Goal: Transaction & Acquisition: Download file/media

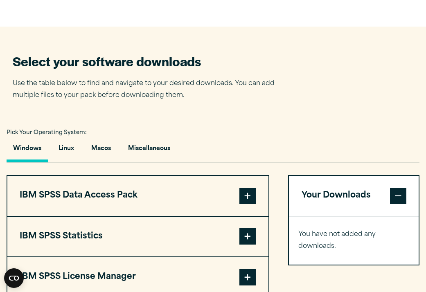
scroll to position [488, 0]
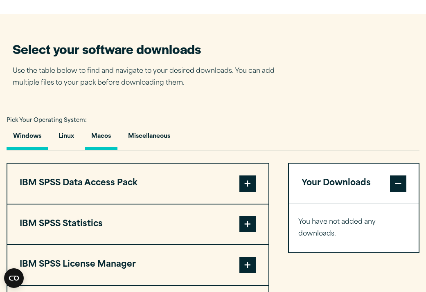
click at [97, 135] on button "Macos" at bounding box center [101, 138] width 33 height 23
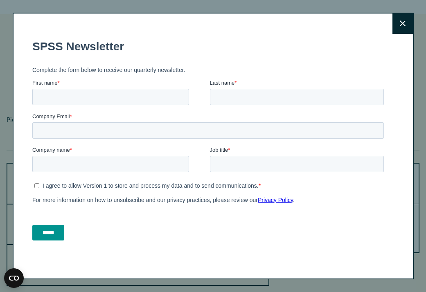
click at [403, 20] on icon at bounding box center [403, 23] width 6 height 6
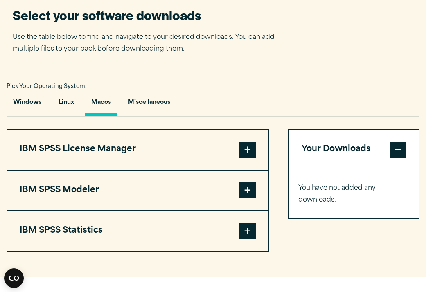
scroll to position [523, 0]
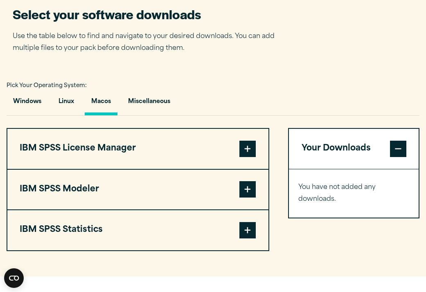
click at [115, 155] on button "IBM SPSS License Manager" at bounding box center [137, 149] width 261 height 40
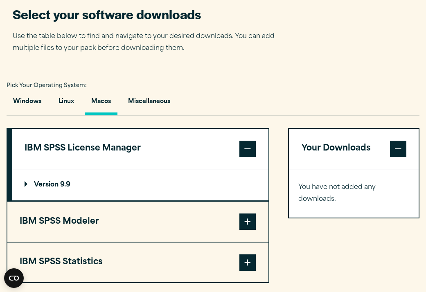
click at [115, 155] on button "IBM SPSS License Manager" at bounding box center [140, 149] width 256 height 40
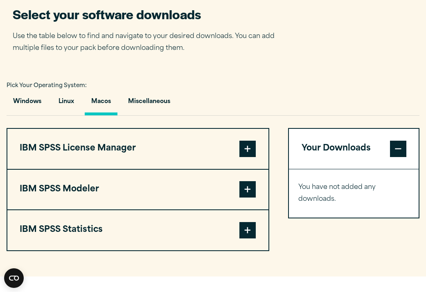
click at [89, 192] on button "IBM SPSS Modeler" at bounding box center [137, 190] width 261 height 40
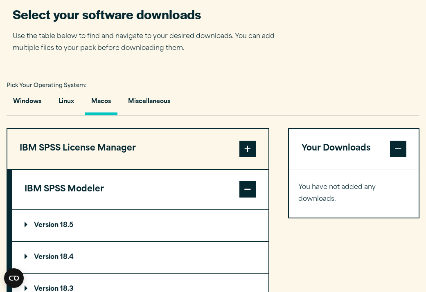
click at [89, 192] on button "IBM SPSS Modeler" at bounding box center [140, 190] width 256 height 40
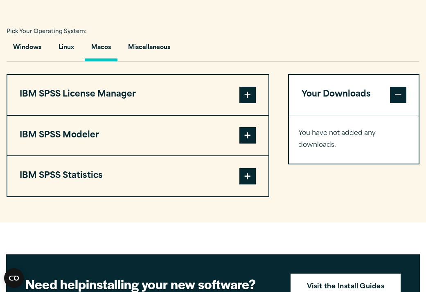
scroll to position [577, 0]
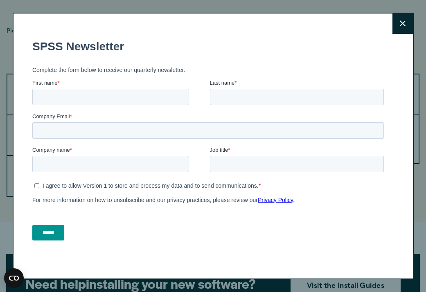
click at [398, 29] on button "Close" at bounding box center [402, 24] width 20 height 20
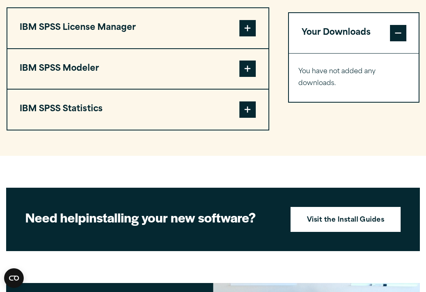
scroll to position [644, 0]
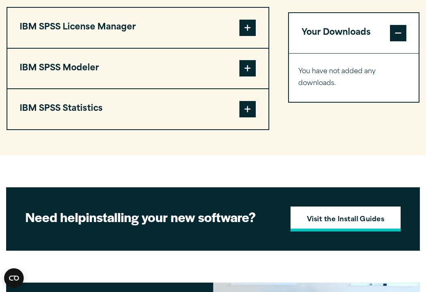
click at [331, 216] on strong "Visit the Install Guides" at bounding box center [346, 220] width 78 height 11
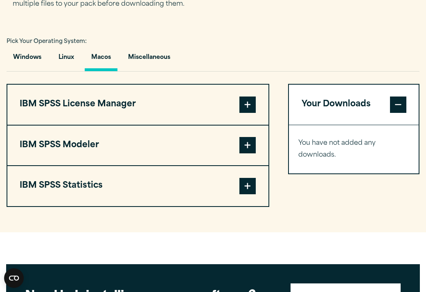
scroll to position [566, 0]
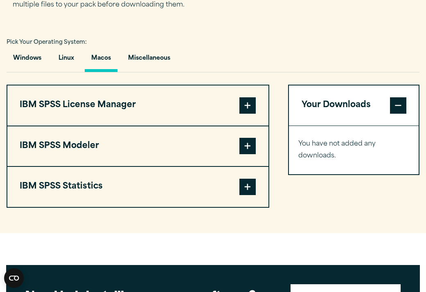
click at [87, 198] on button "IBM SPSS Statistics" at bounding box center [137, 187] width 261 height 40
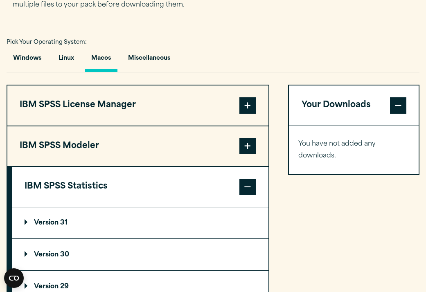
click at [63, 220] on p "Version 31" at bounding box center [46, 223] width 43 height 7
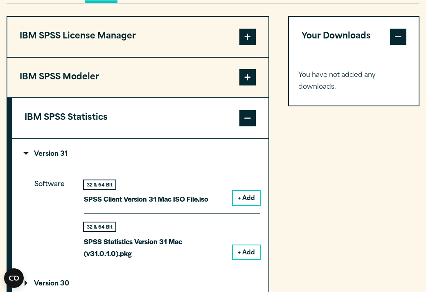
scroll to position [624, 0]
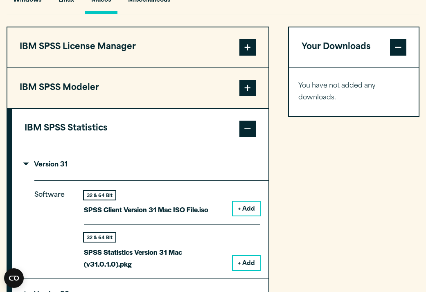
click at [245, 129] on span at bounding box center [247, 129] width 16 height 16
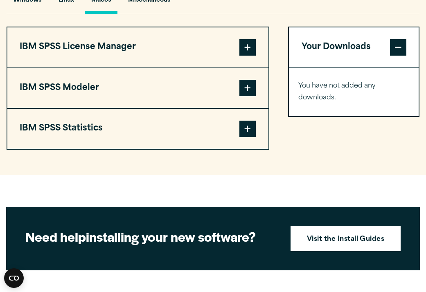
scroll to position [626, 0]
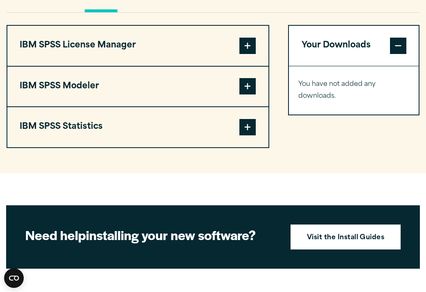
click at [154, 194] on article "Software Downloads Welcome to our IBM SPSS Customer Downloads Portal Welcome to…" at bounding box center [213, 33] width 426 height 1192
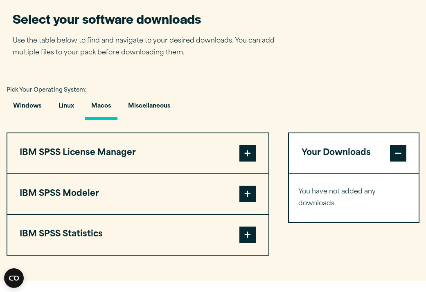
scroll to position [520, 0]
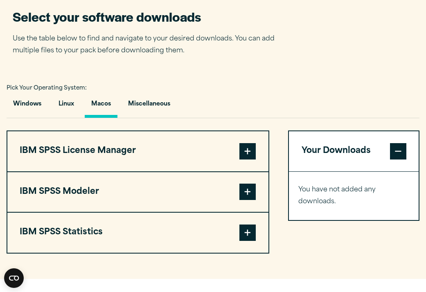
click at [243, 149] on span at bounding box center [247, 151] width 16 height 16
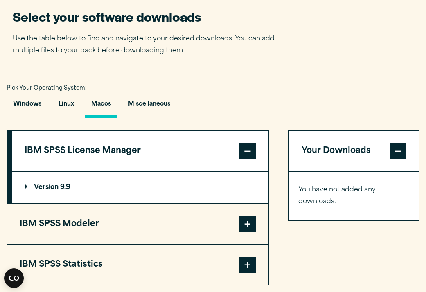
click at [44, 191] on p "Version 9.9" at bounding box center [48, 187] width 46 height 7
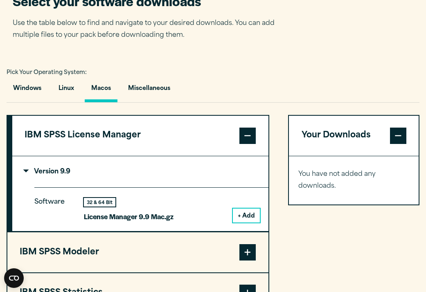
scroll to position [550, 0]
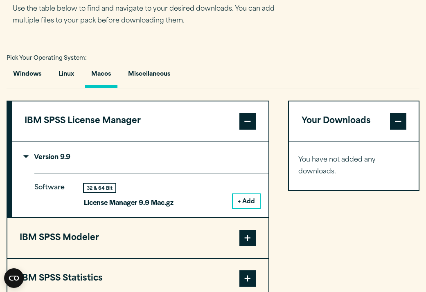
click at [248, 196] on button "+ Add" at bounding box center [246, 201] width 27 height 14
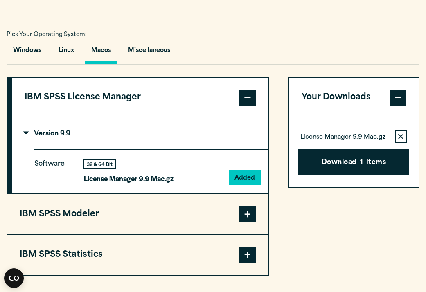
scroll to position [577, 0]
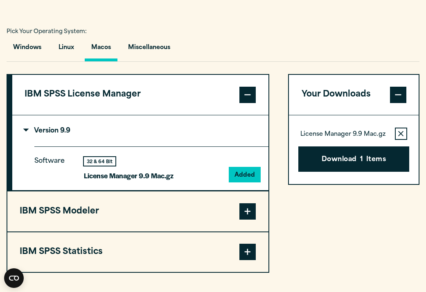
click at [249, 208] on span at bounding box center [247, 211] width 16 height 16
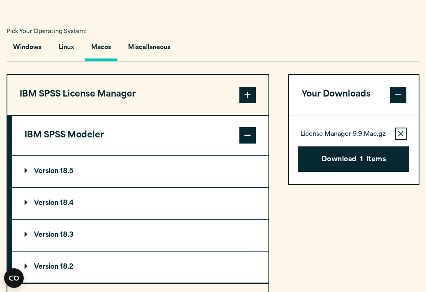
click at [96, 166] on summary "Version 18.5" at bounding box center [140, 172] width 256 height 32
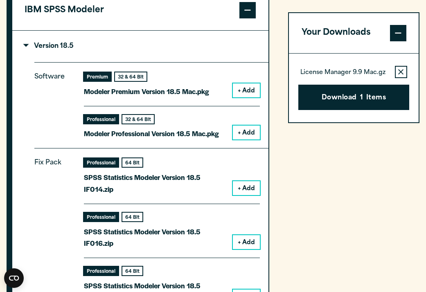
scroll to position [699, 0]
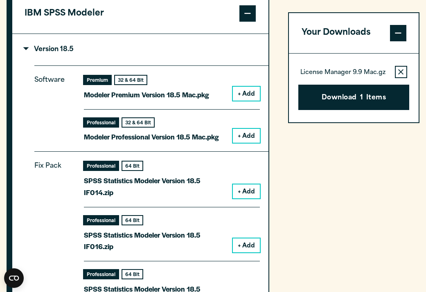
click at [237, 93] on button "+ Add" at bounding box center [246, 94] width 27 height 14
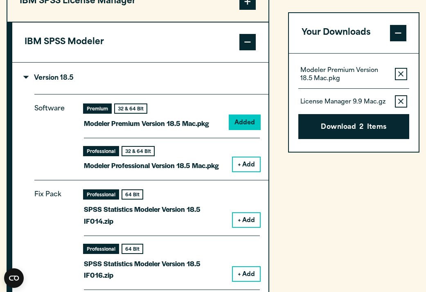
scroll to position [669, 0]
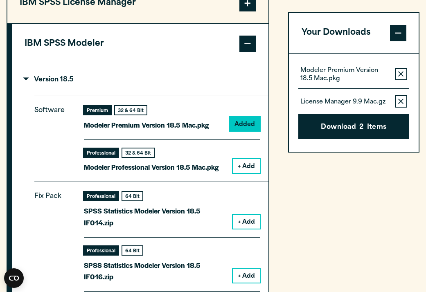
click at [248, 46] on span at bounding box center [247, 44] width 16 height 16
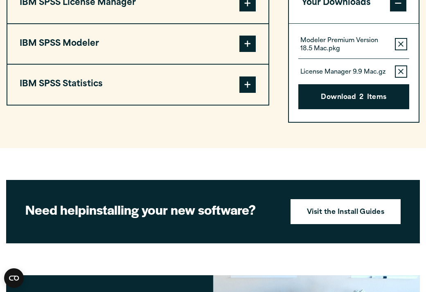
click at [245, 86] on span at bounding box center [247, 85] width 16 height 16
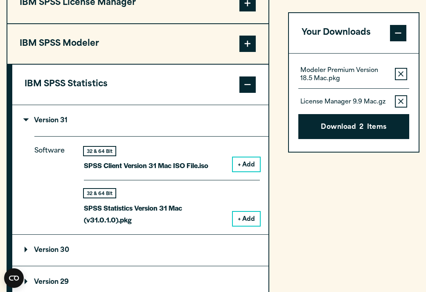
click at [249, 216] on button "+ Add" at bounding box center [246, 219] width 27 height 14
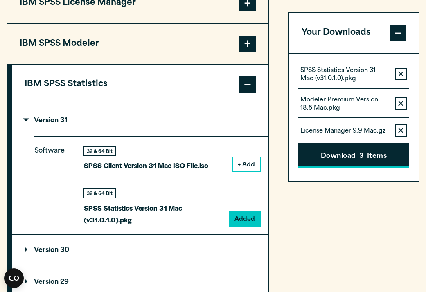
click at [371, 159] on button "Download 3 Items" at bounding box center [353, 156] width 110 height 25
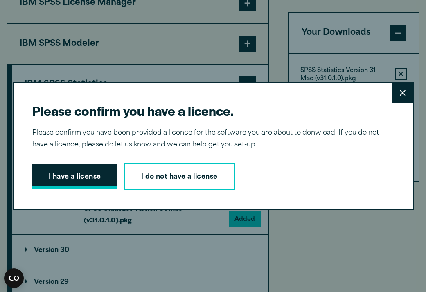
click at [60, 178] on button "I have a license" at bounding box center [74, 176] width 85 height 25
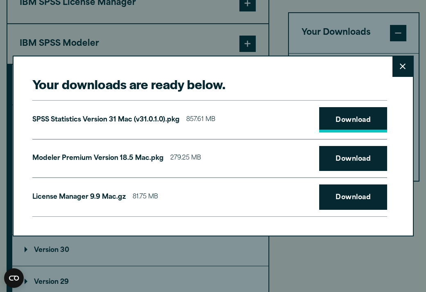
click at [341, 115] on link "Download" at bounding box center [353, 119] width 68 height 25
click at [335, 156] on link "Download" at bounding box center [353, 158] width 68 height 25
click at [343, 193] on link "Download" at bounding box center [353, 197] width 68 height 25
click at [405, 68] on icon at bounding box center [403, 66] width 6 height 6
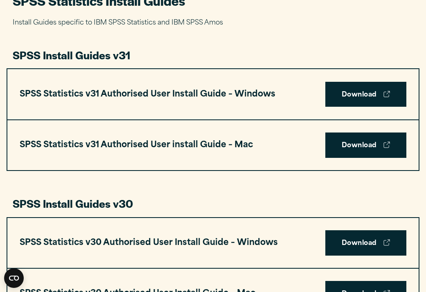
scroll to position [404, 0]
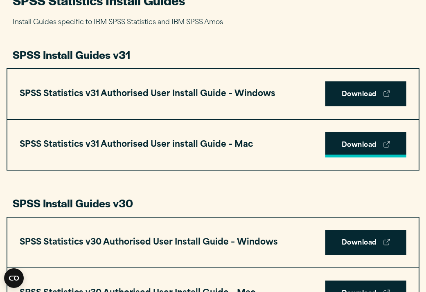
click at [352, 147] on link "Download" at bounding box center [365, 144] width 81 height 25
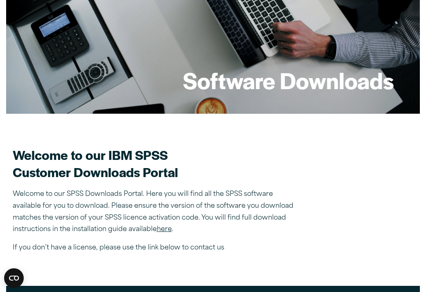
scroll to position [113, 0]
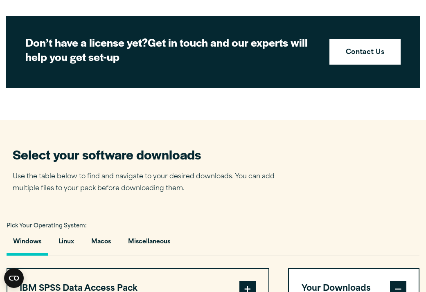
scroll to position [387, 0]
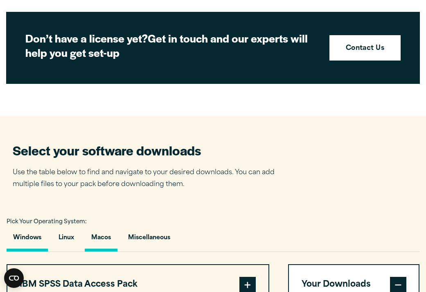
click at [104, 239] on button "Macos" at bounding box center [101, 239] width 33 height 23
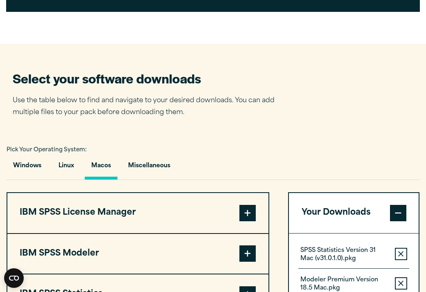
scroll to position [532, 0]
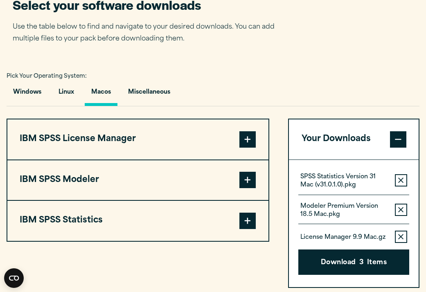
click at [77, 228] on button "IBM SPSS Statistics" at bounding box center [137, 221] width 261 height 40
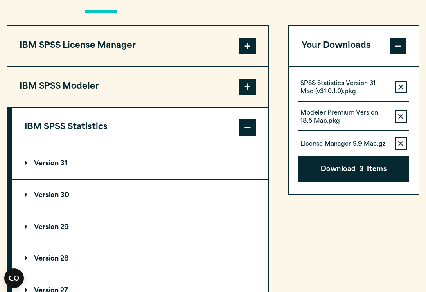
scroll to position [629, 0]
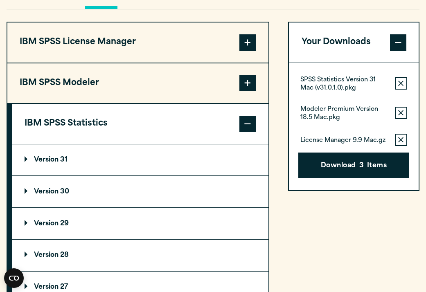
click at [53, 225] on p "Version 29" at bounding box center [47, 224] width 44 height 7
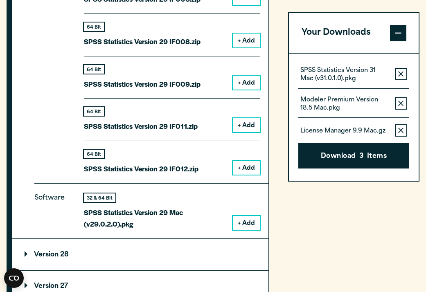
scroll to position [1077, 0]
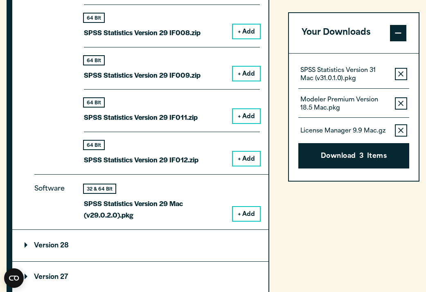
click at [247, 211] on button "+ Add" at bounding box center [246, 214] width 27 height 14
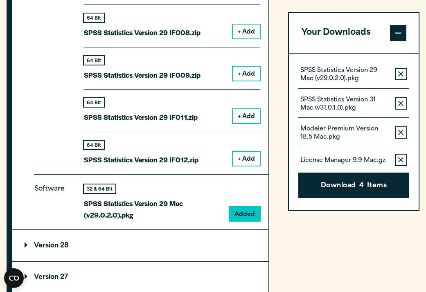
click at [402, 101] on icon "button" at bounding box center [400, 104] width 5 height 6
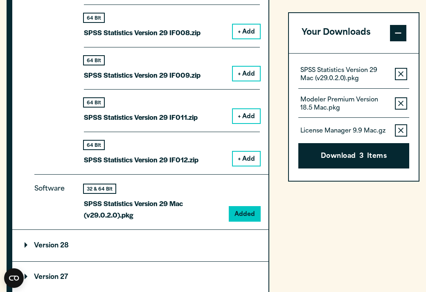
click at [402, 101] on icon "button" at bounding box center [400, 104] width 5 height 6
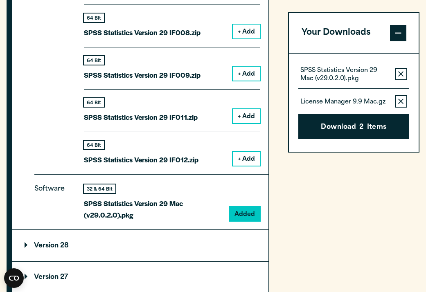
click at [402, 101] on icon "button" at bounding box center [400, 102] width 5 height 6
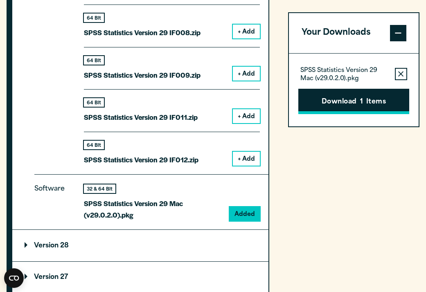
click at [347, 103] on button "Download 1 Items" at bounding box center [353, 101] width 110 height 25
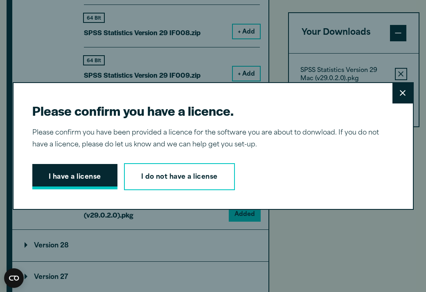
click at [67, 179] on button "I have a license" at bounding box center [74, 176] width 85 height 25
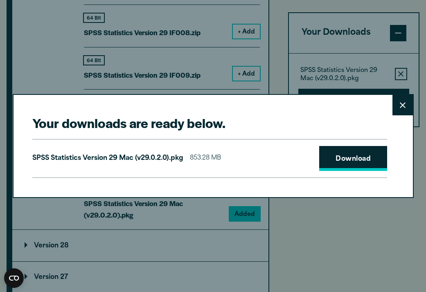
click at [377, 154] on link "Download" at bounding box center [353, 158] width 68 height 25
